Goal: Find specific page/section: Find specific page/section

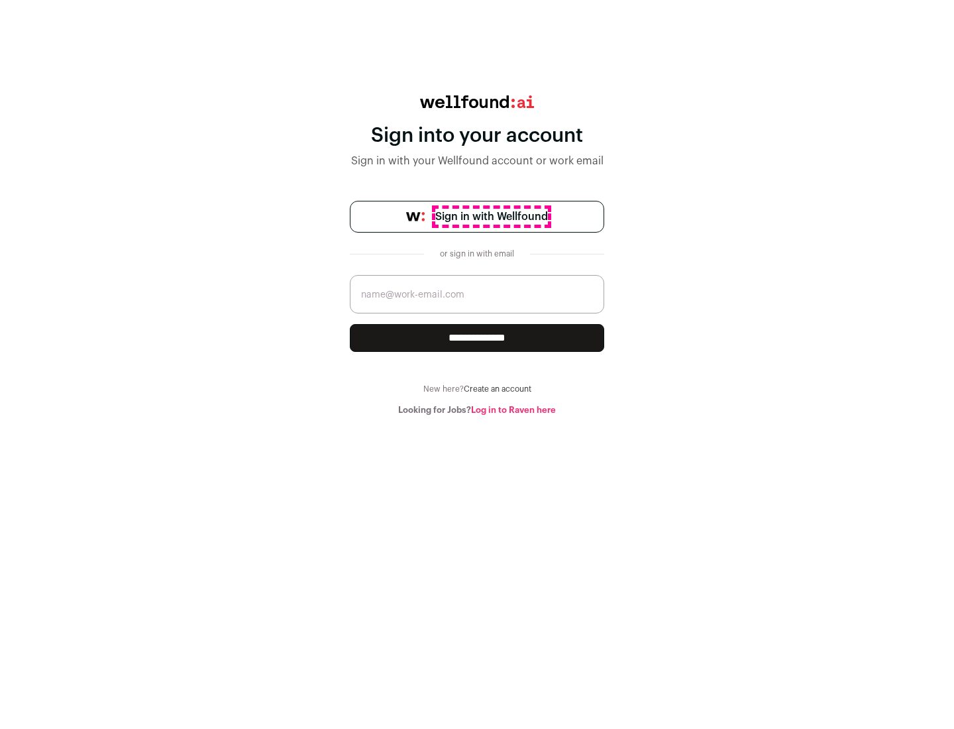
click at [491, 217] on span "Sign in with Wellfound" at bounding box center [491, 217] width 113 height 16
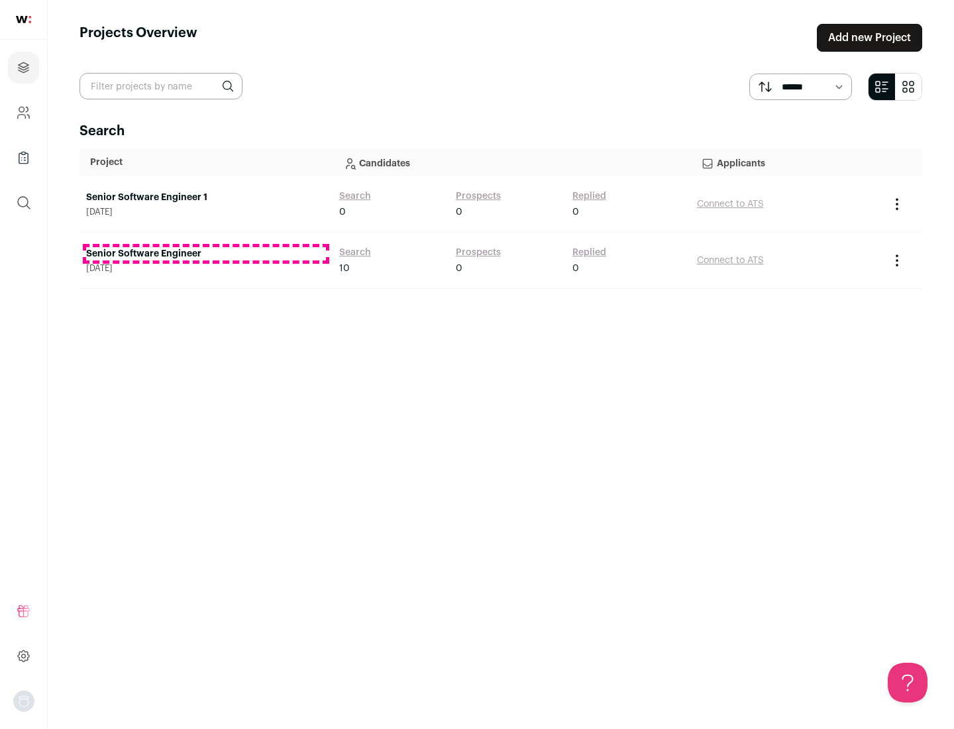
click at [205, 254] on link "Senior Software Engineer" at bounding box center [206, 253] width 240 height 13
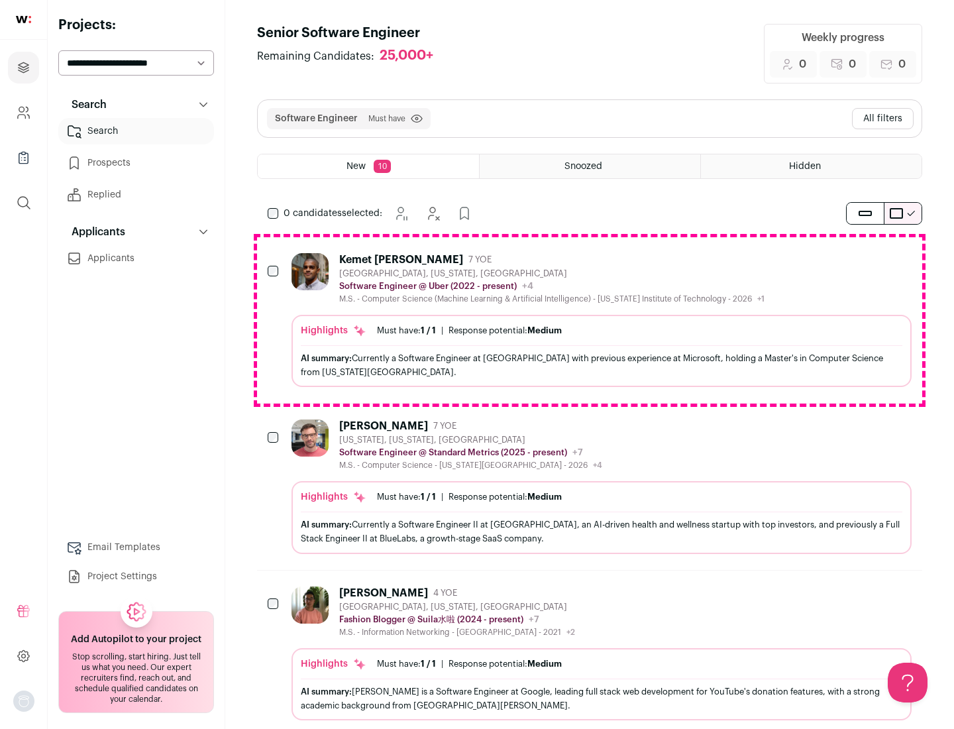
click at [590, 320] on div "Highlights Must have: 1 / 1 How many must haves have been fulfilled? | Response…" at bounding box center [602, 351] width 620 height 72
